Goal: Use online tool/utility: Use online tool/utility

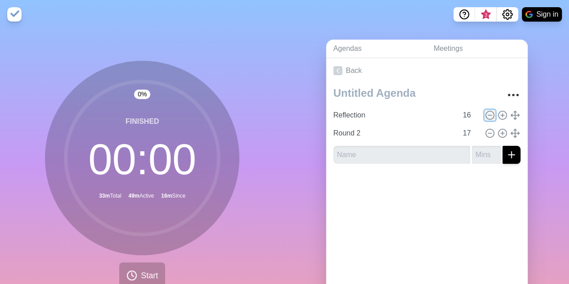
click at [485, 112] on icon at bounding box center [490, 115] width 10 height 10
type input "Round 2"
type input "17"
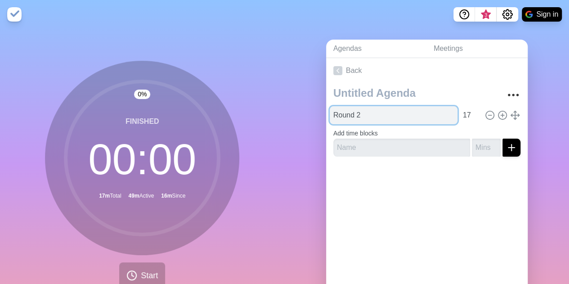
click at [367, 118] on input "Round 2" at bounding box center [394, 115] width 128 height 18
type input "Big Tickets"
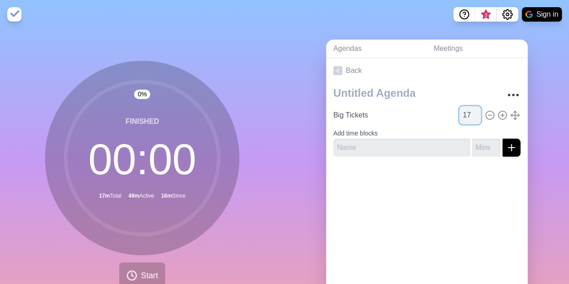
click at [460, 117] on input "17" at bounding box center [471, 115] width 22 height 18
type input "1"
type input "40"
click at [460, 170] on div at bounding box center [427, 182] width 202 height 36
click at [134, 280] on button "Start" at bounding box center [142, 275] width 46 height 27
